Goal: Information Seeking & Learning: Find specific fact

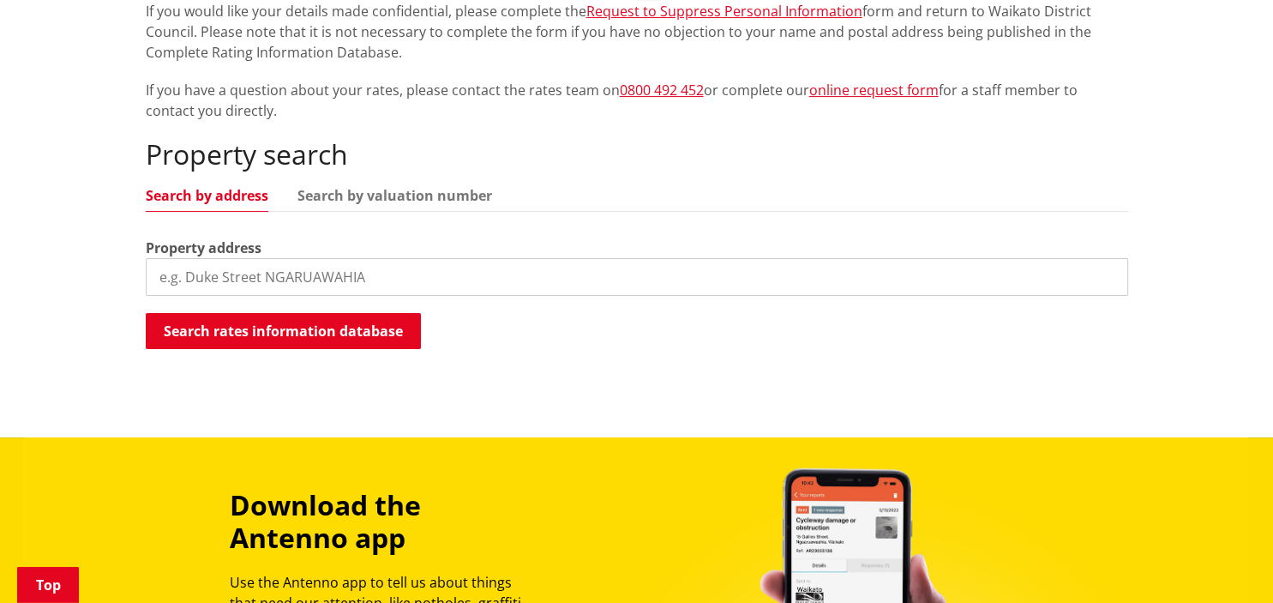
scroll to position [399, 0]
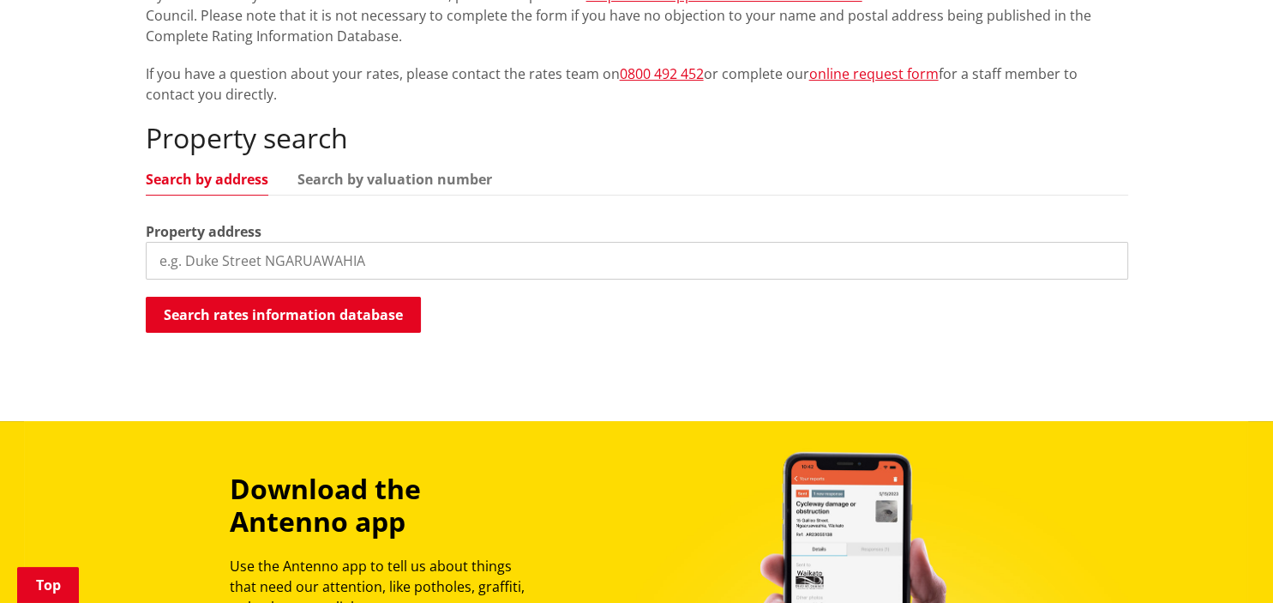
click at [534, 266] on input "search" at bounding box center [637, 261] width 982 height 38
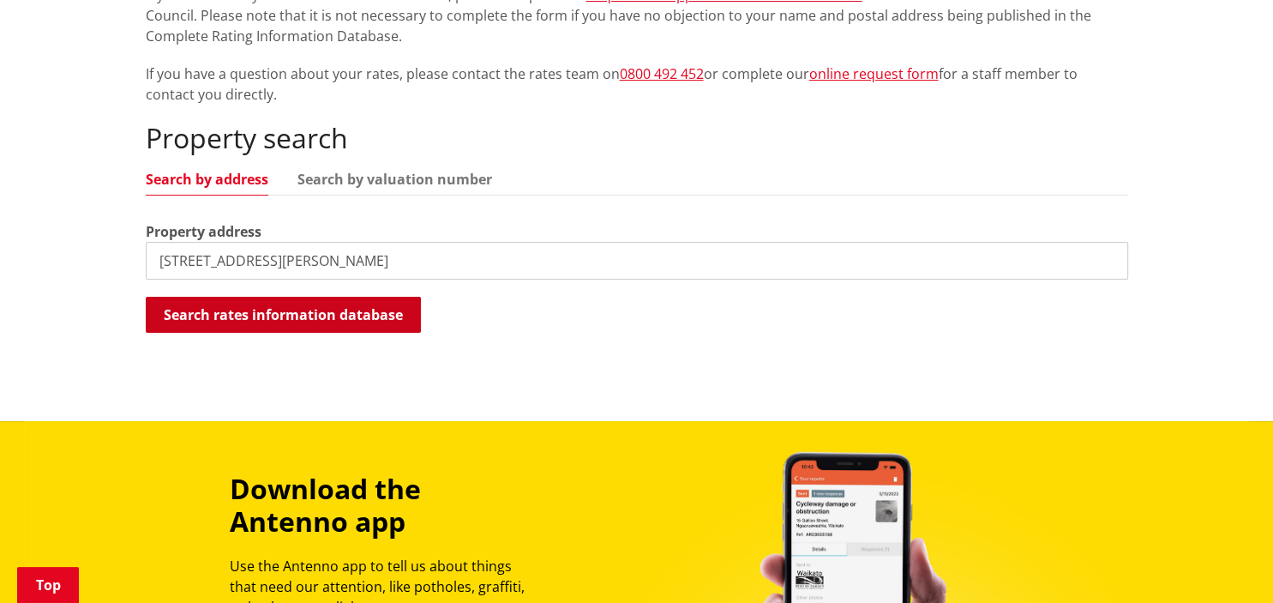
click at [327, 309] on button "Search rates information database" at bounding box center [283, 315] width 275 height 36
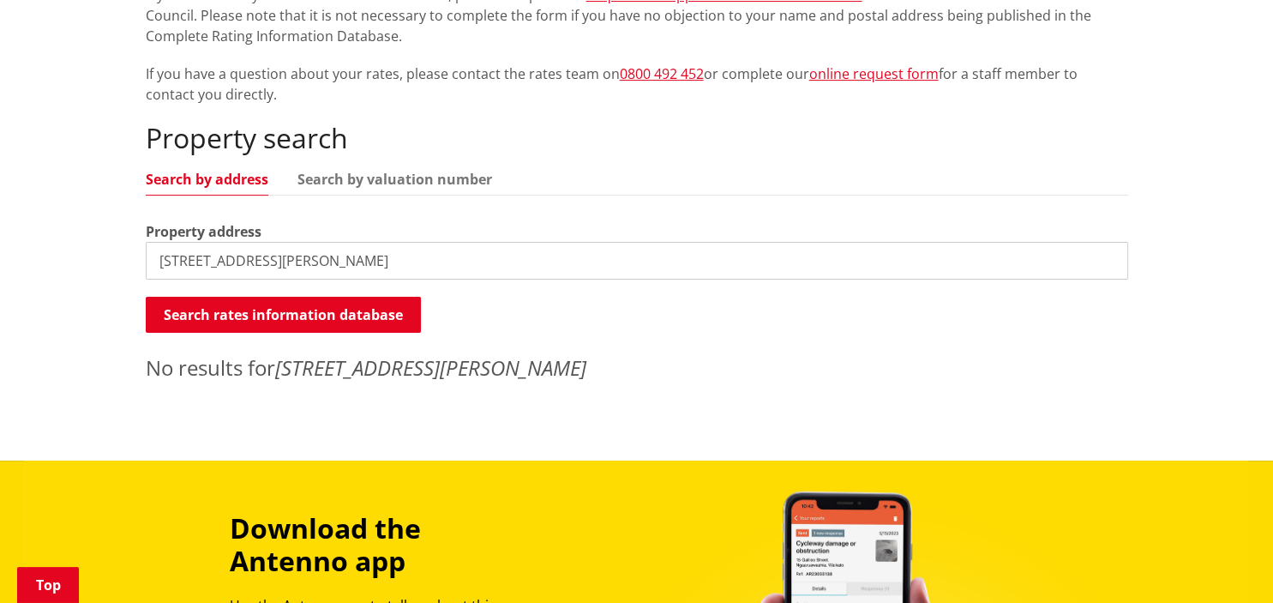
click at [361, 267] on input "[STREET_ADDRESS][PERSON_NAME]" at bounding box center [637, 261] width 982 height 38
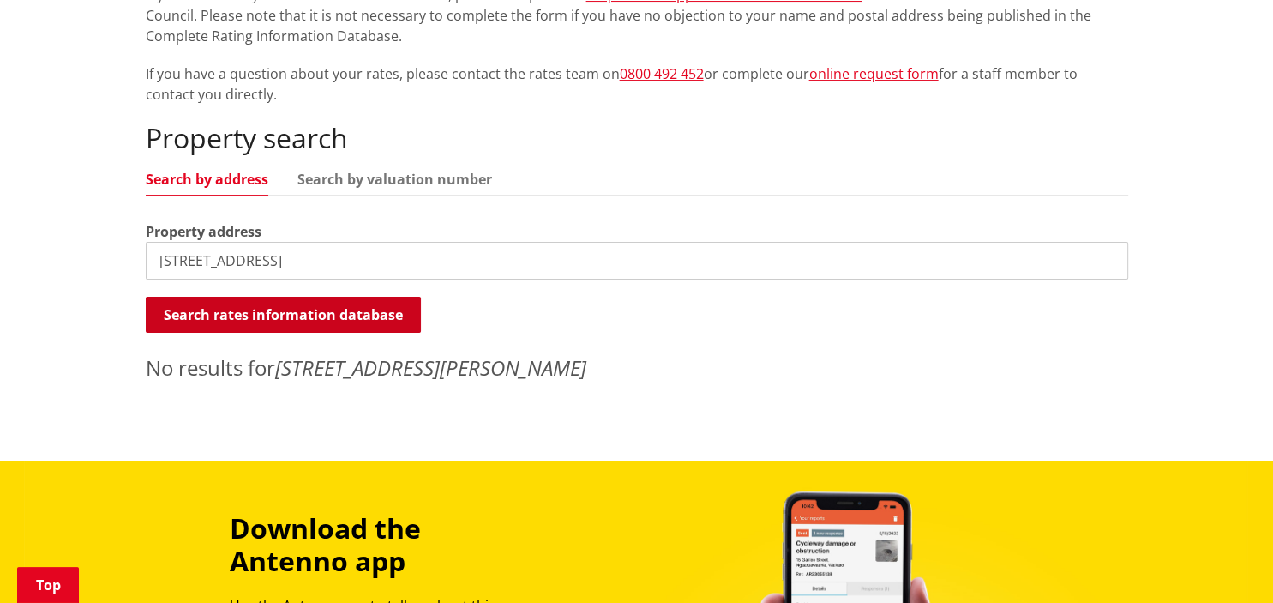
click at [341, 320] on button "Search rates information database" at bounding box center [283, 315] width 275 height 36
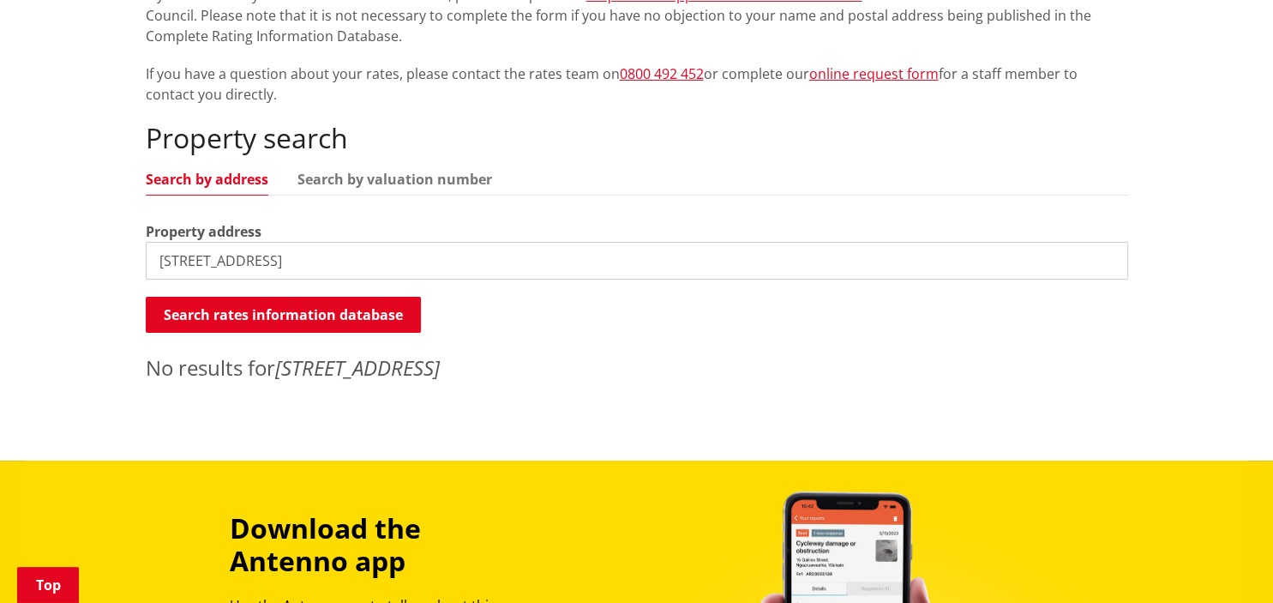
click at [316, 266] on input "[STREET_ADDRESS]" at bounding box center [637, 261] width 982 height 38
click at [314, 305] on button "Search rates information database" at bounding box center [283, 315] width 275 height 36
click at [409, 257] on input "[STREET_ADDRESS]" at bounding box center [637, 261] width 982 height 38
type input "1"
click at [290, 315] on button "Search rates information database" at bounding box center [283, 315] width 275 height 36
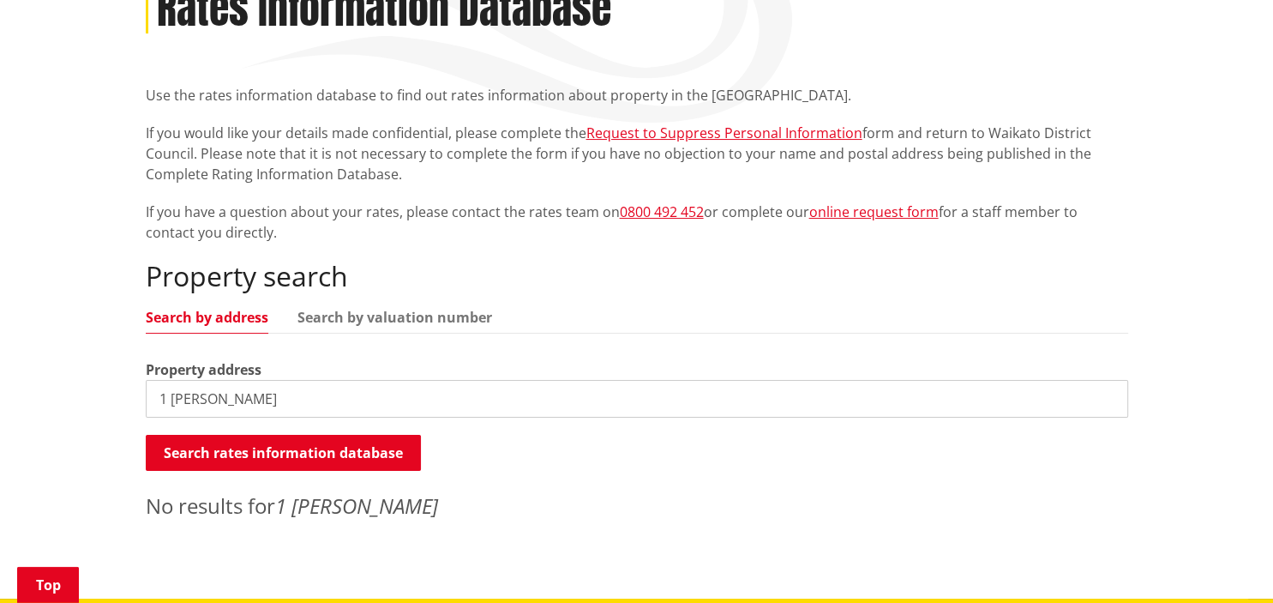
scroll to position [317, 0]
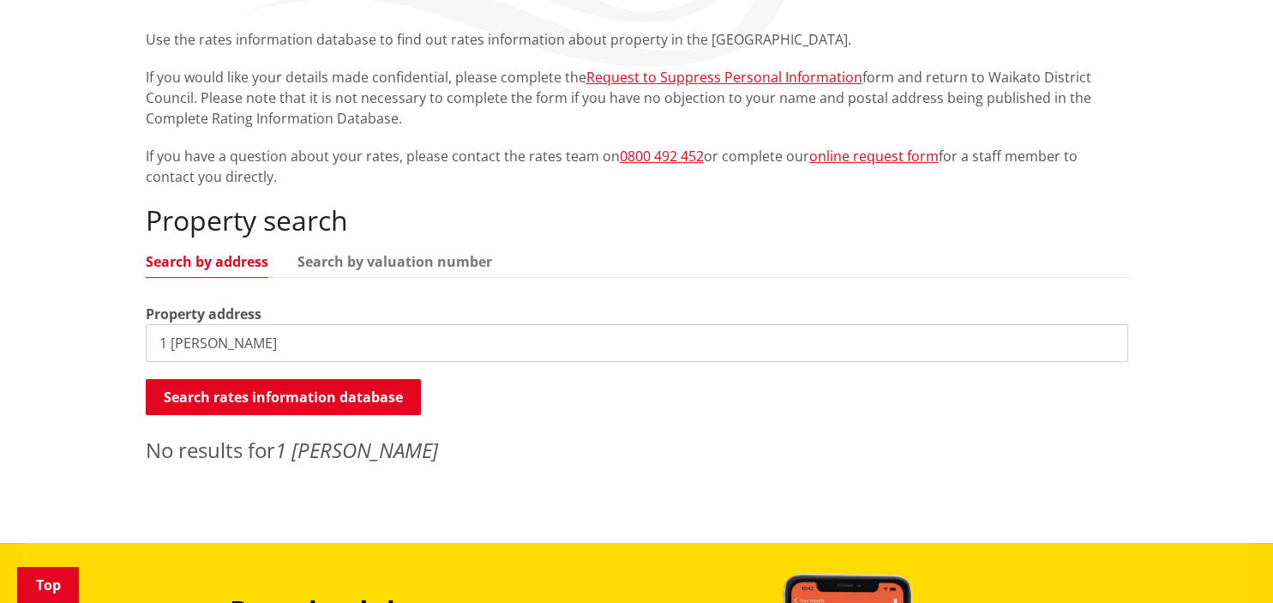
click at [644, 338] on input "1 [PERSON_NAME]" at bounding box center [637, 343] width 982 height 38
type input "1"
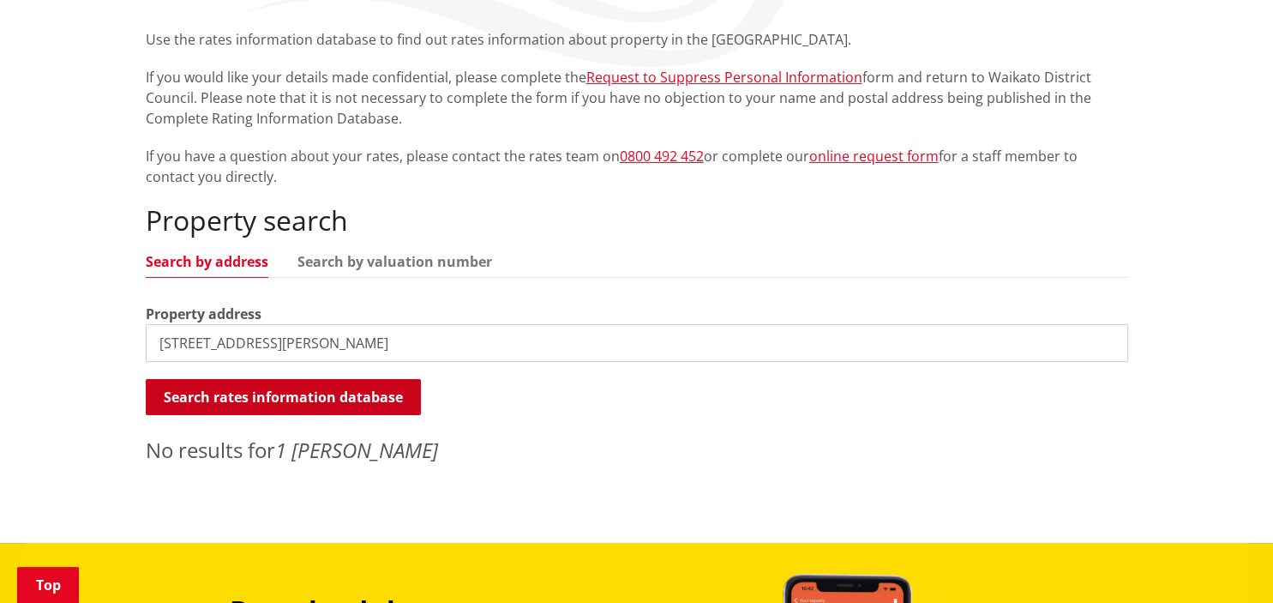
type input "[STREET_ADDRESS][PERSON_NAME]"
click at [394, 401] on button "Search rates information database" at bounding box center [283, 397] width 275 height 36
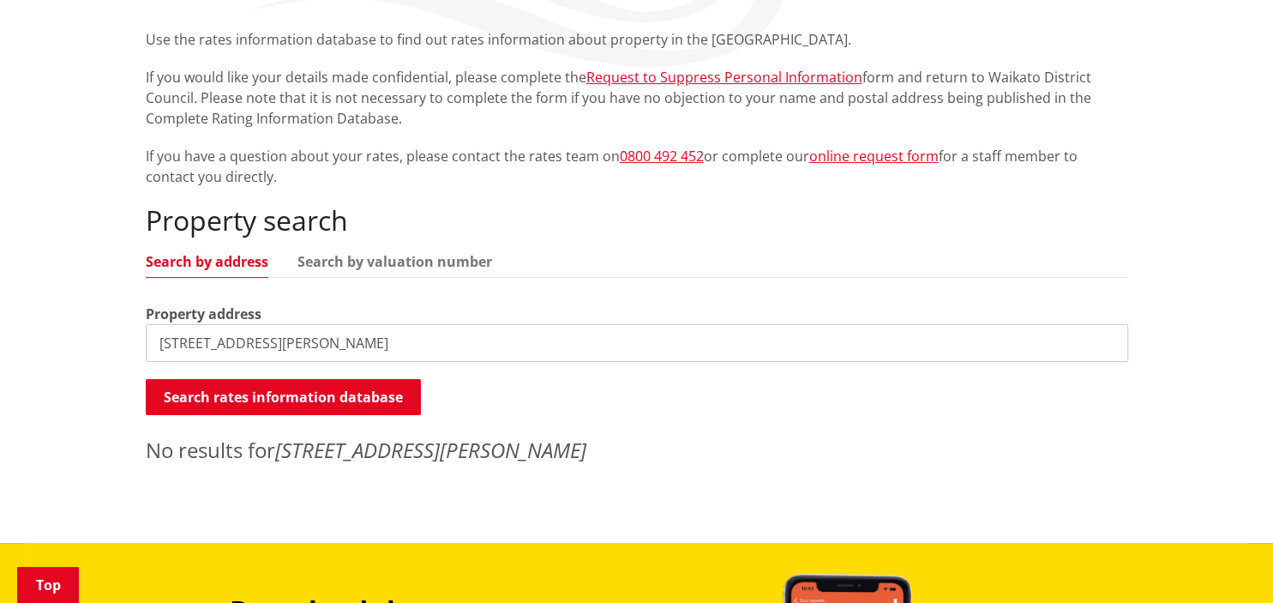
scroll to position [0, 0]
